Goal: Find contact information: Find contact information

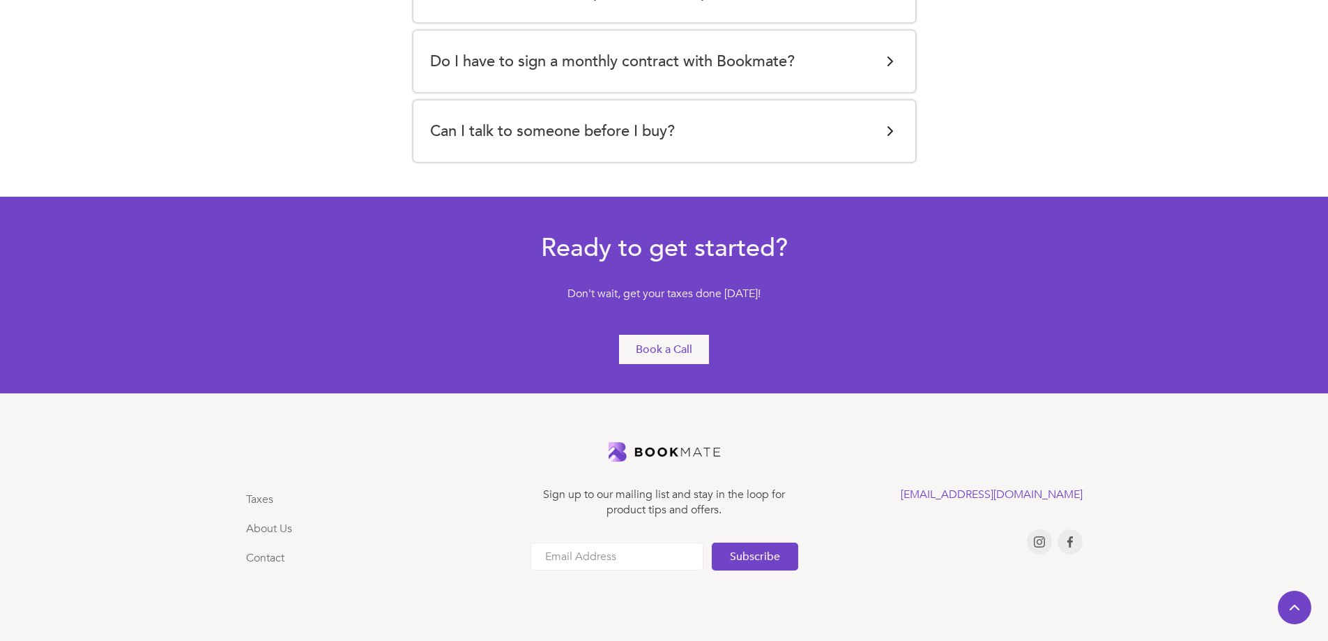
scroll to position [2995, 0]
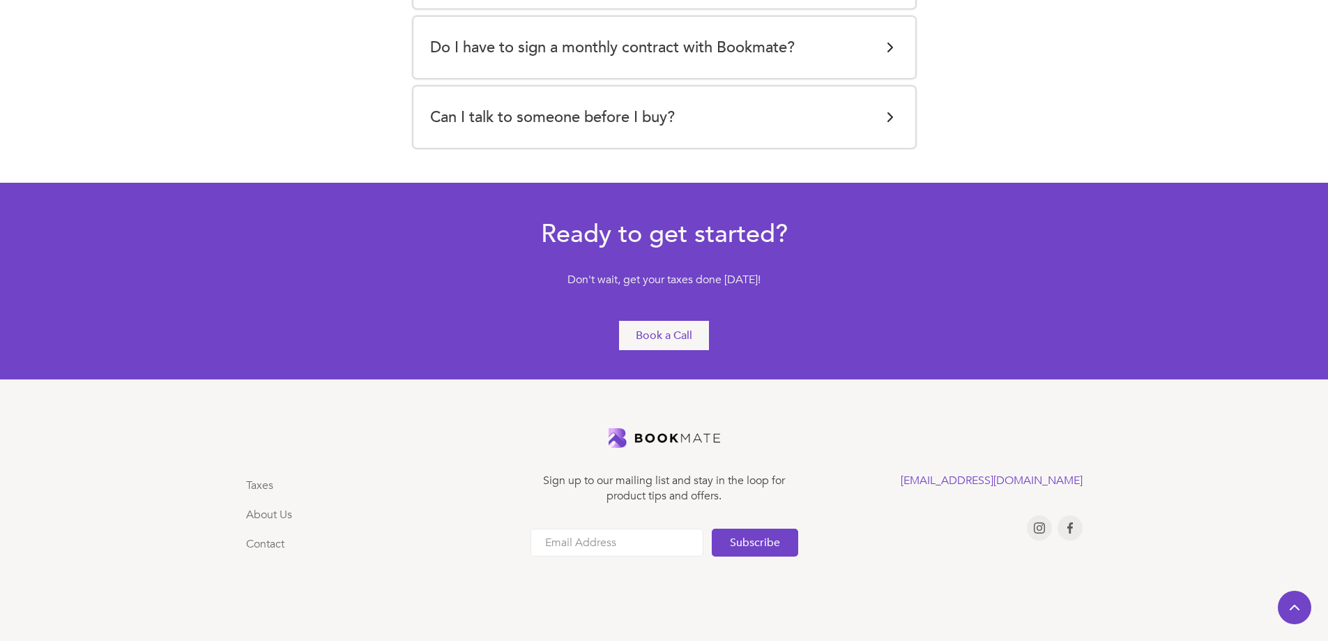
click at [366, 473] on div "Taxes About Us Contact" at bounding box center [380, 520] width 268 height 94
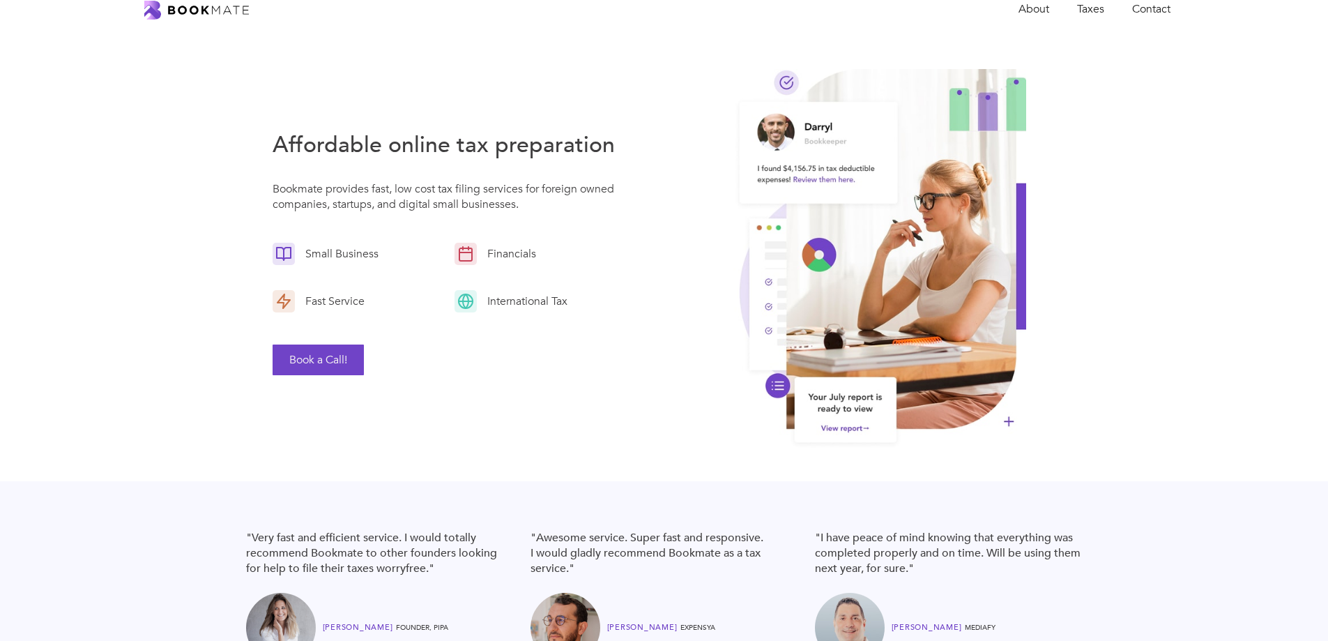
scroll to position [0, 0]
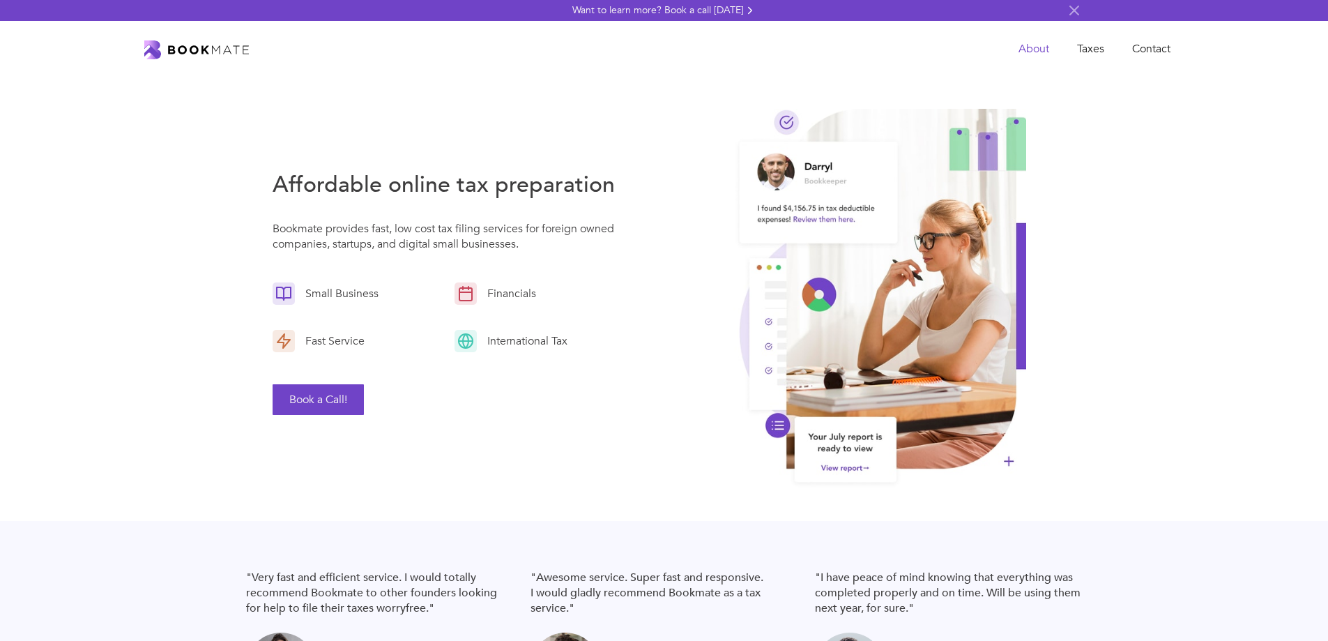
click at [1029, 50] on link "About" at bounding box center [1034, 49] width 59 height 29
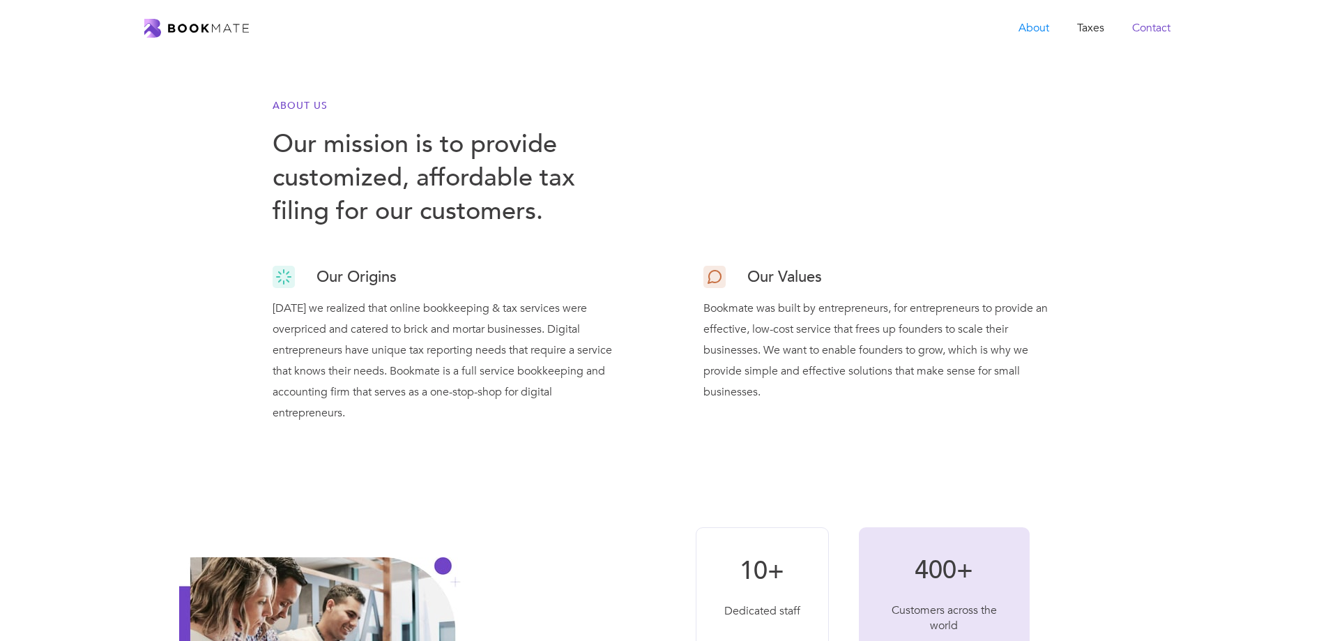
click at [1153, 26] on link "Contact" at bounding box center [1151, 28] width 66 height 29
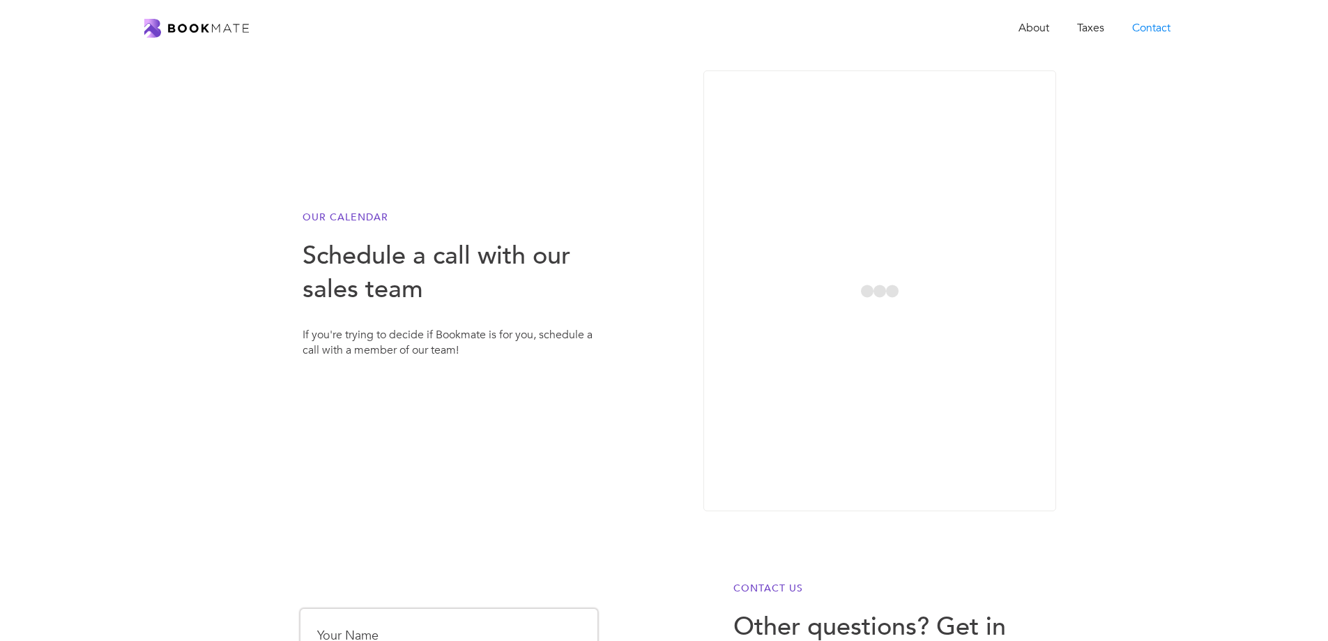
click at [1123, 284] on div "our calendar Schedule a call with our sales team If you're trying to decide if …" at bounding box center [664, 304] width 1328 height 496
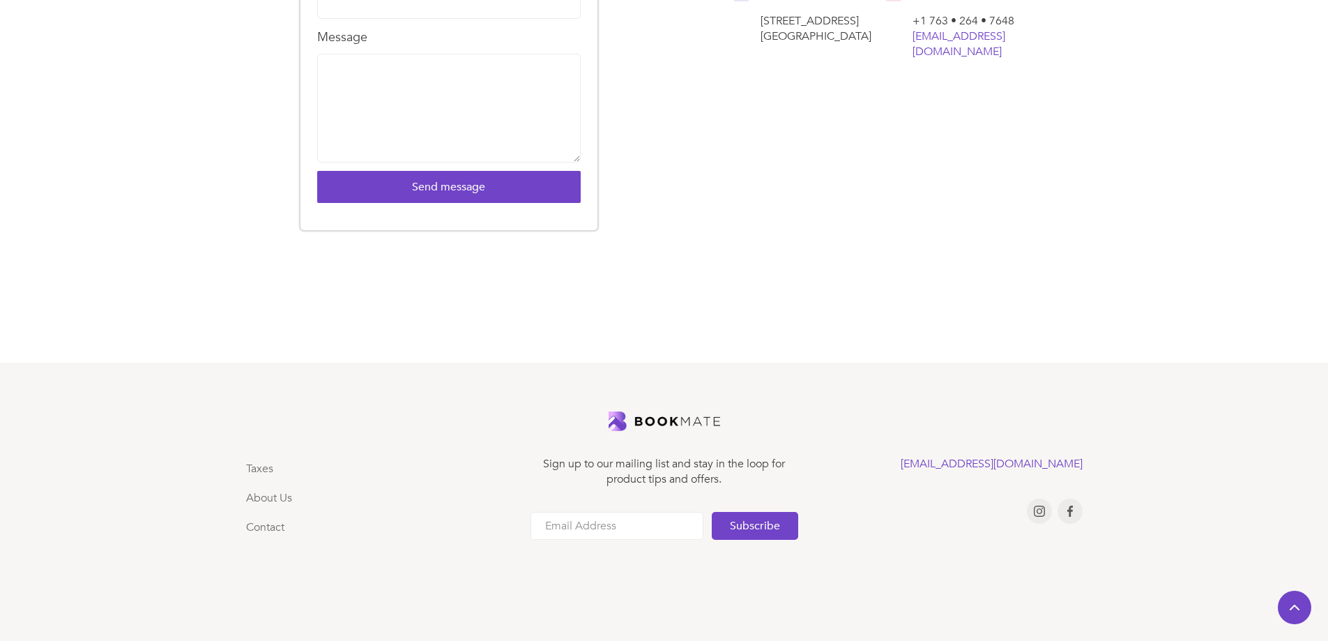
scroll to position [798, 0]
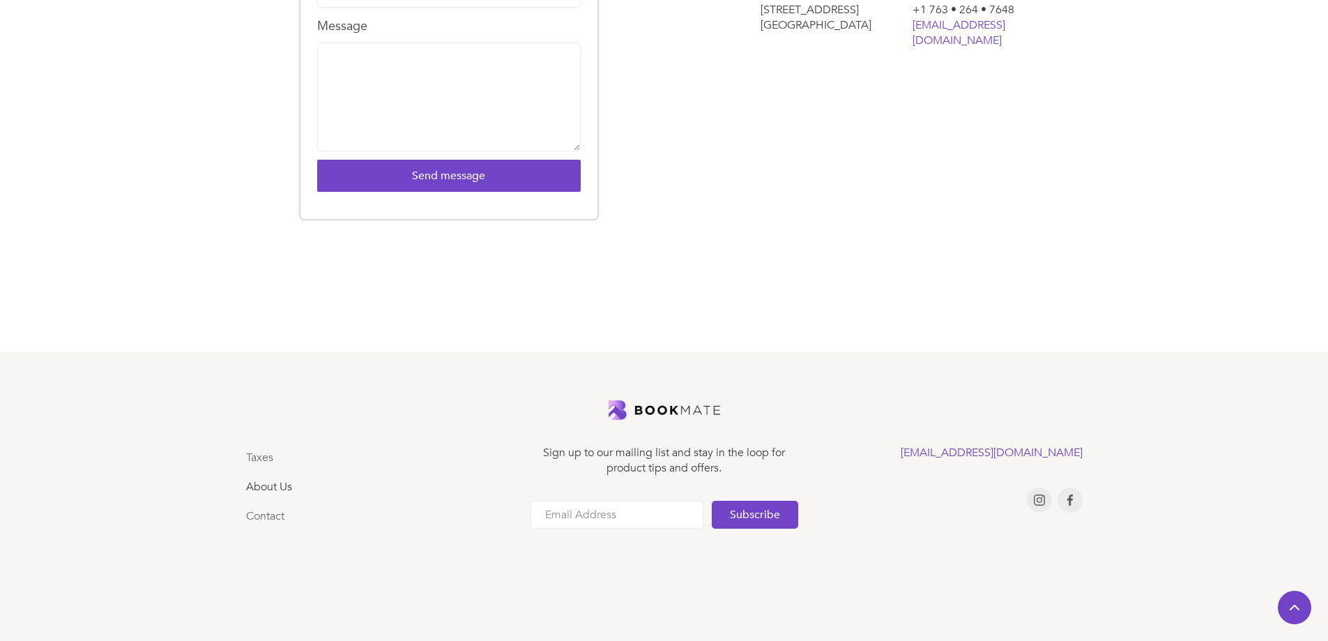
click at [271, 485] on link "About Us" at bounding box center [269, 486] width 46 height 15
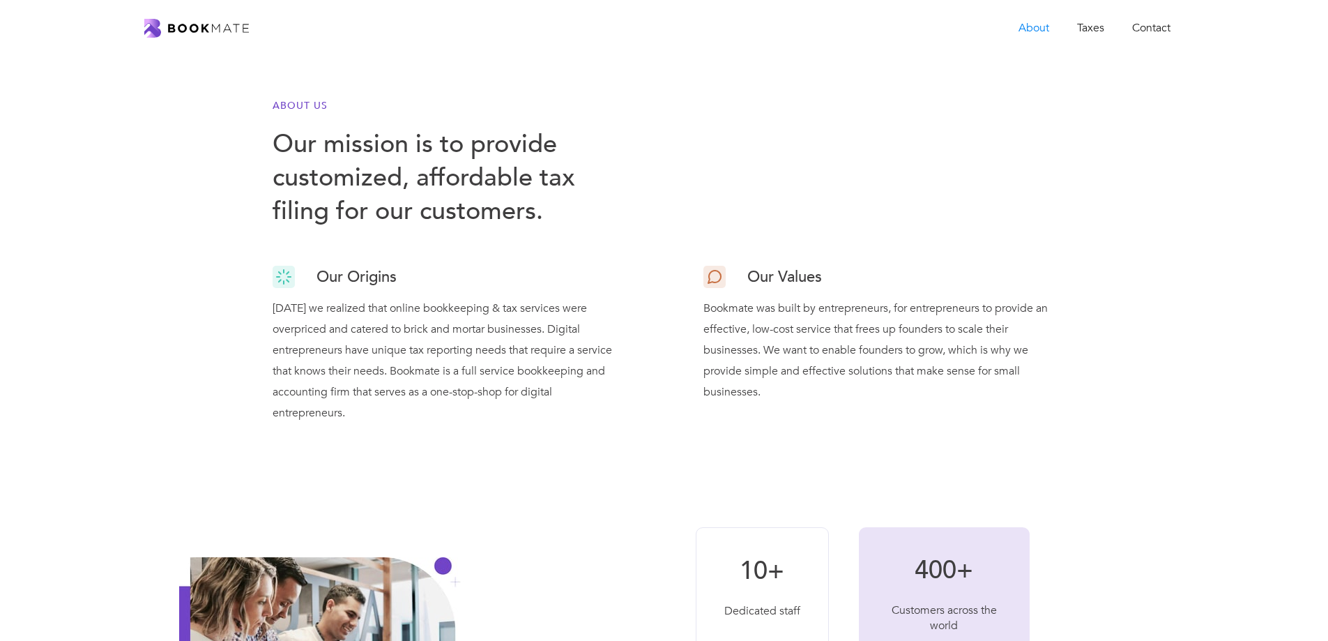
click at [651, 455] on div "About Us Our mission is to provide customized, affordable tax filing for our cu…" at bounding box center [664, 277] width 870 height 387
click at [1141, 24] on link "Contact" at bounding box center [1151, 28] width 66 height 29
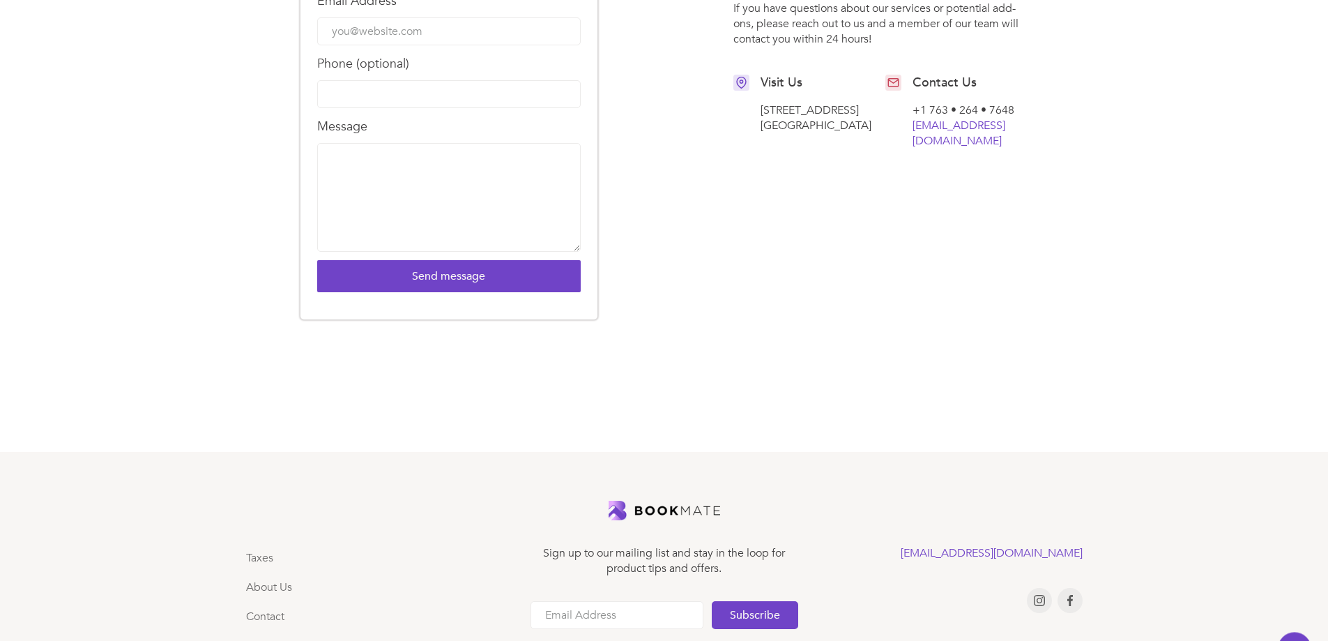
scroll to position [588, 0]
